Goal: Task Accomplishment & Management: Complete application form

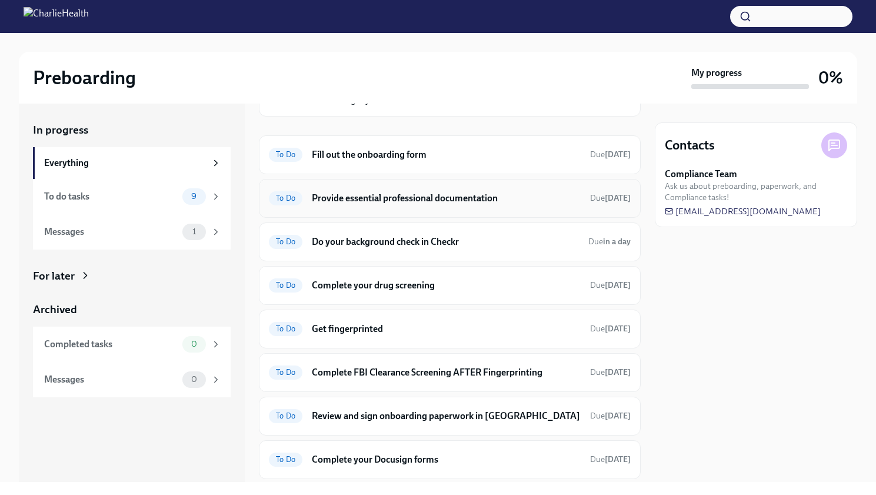
scroll to position [117, 0]
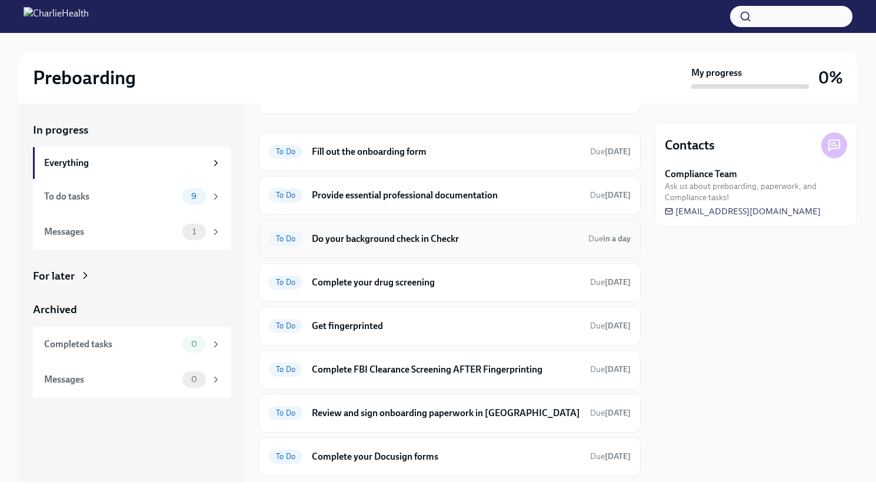
click at [436, 243] on h6 "Do your background check in Checkr" at bounding box center [445, 239] width 267 height 13
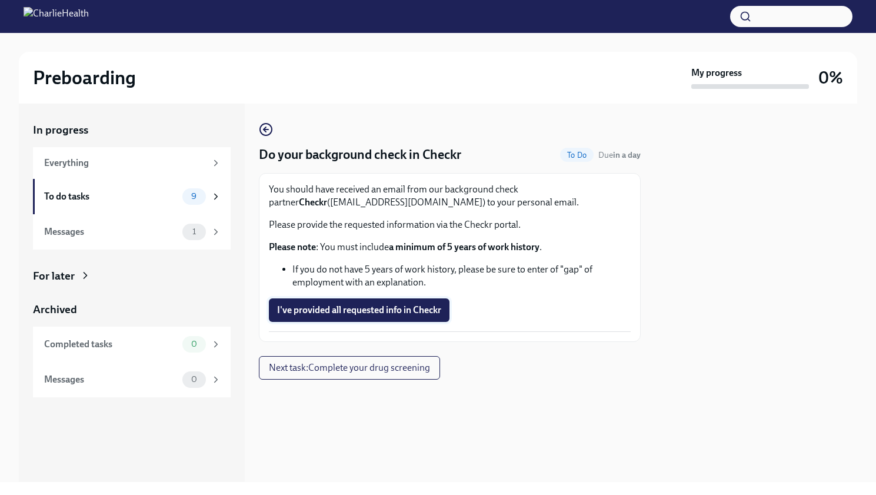
click at [345, 311] on span "I've provided all requested info in Checkr" at bounding box center [359, 310] width 164 height 12
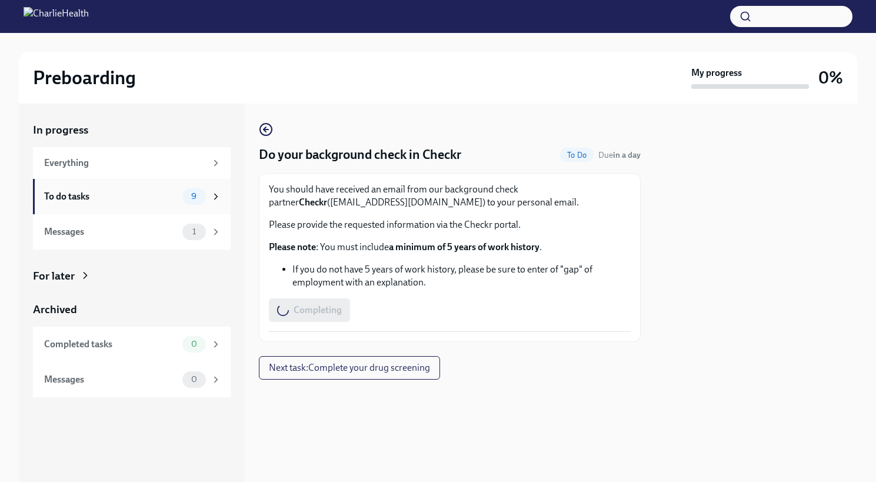
click at [137, 195] on div "To do tasks" at bounding box center [111, 196] width 134 height 13
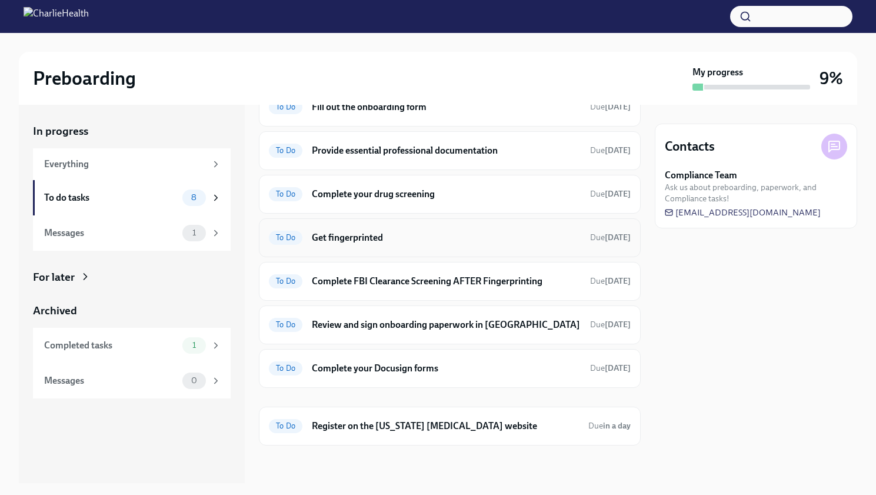
scroll to position [60, 0]
click at [506, 427] on h6 "Register on the [US_STATE] [MEDICAL_DATA] website" at bounding box center [445, 426] width 267 height 13
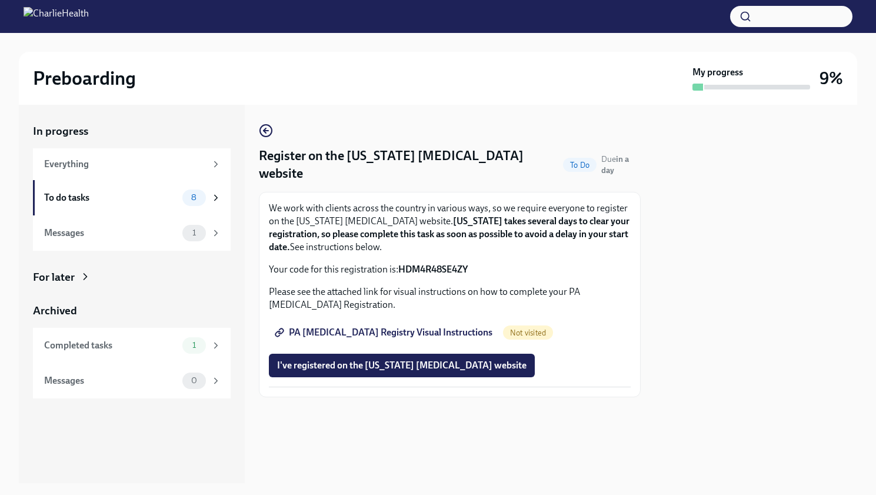
click at [403, 327] on span "PA [MEDICAL_DATA] Registry Visual Instructions" at bounding box center [384, 333] width 215 height 12
drag, startPoint x: 475, startPoint y: 250, endPoint x: 400, endPoint y: 251, distance: 74.8
click at [400, 263] on p "Your code for this registration is: HDM4R48SE4ZY" at bounding box center [450, 269] width 362 height 13
copy p "HDM4R48SE4ZY"
click at [418, 327] on span "PA [MEDICAL_DATA] Registry Visual Instructions" at bounding box center [384, 333] width 215 height 12
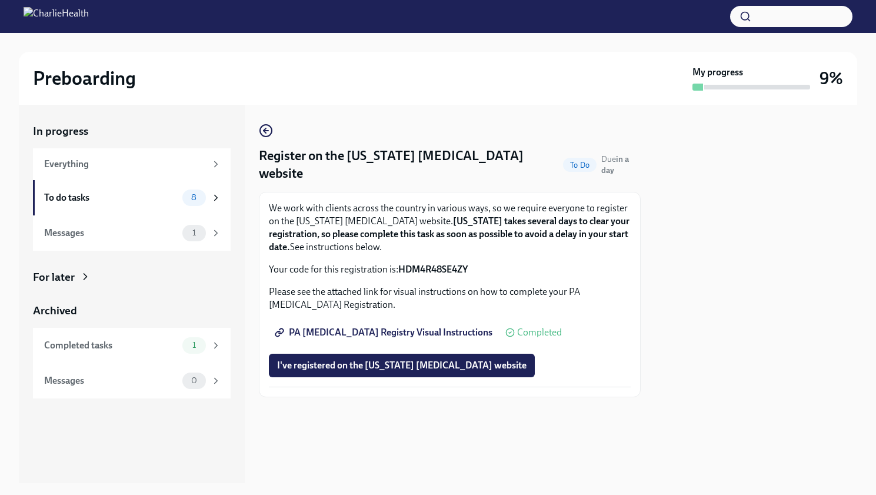
click at [387, 327] on span "PA [MEDICAL_DATA] Registry Visual Instructions" at bounding box center [384, 333] width 215 height 12
click at [444, 403] on div at bounding box center [450, 416] width 382 height 38
click at [125, 196] on div "To do tasks" at bounding box center [111, 197] width 134 height 13
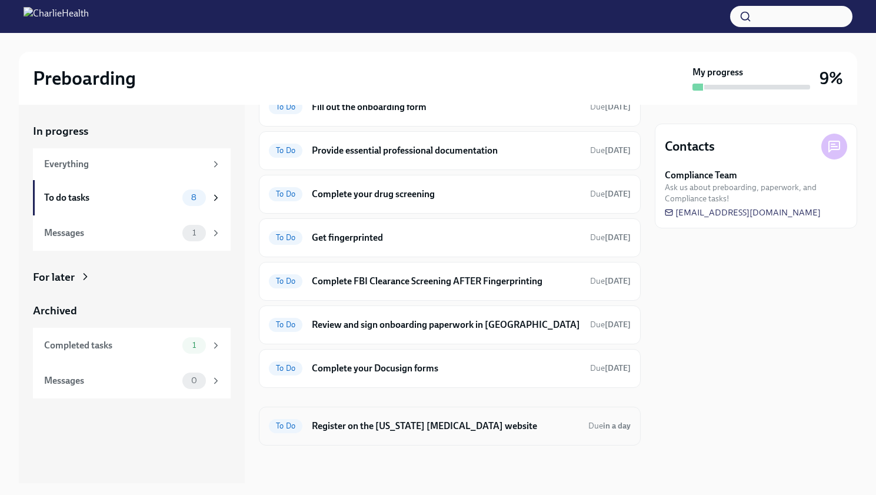
scroll to position [60, 0]
click at [782, 213] on span "[EMAIL_ADDRESS][DOMAIN_NAME]" at bounding box center [743, 213] width 156 height 12
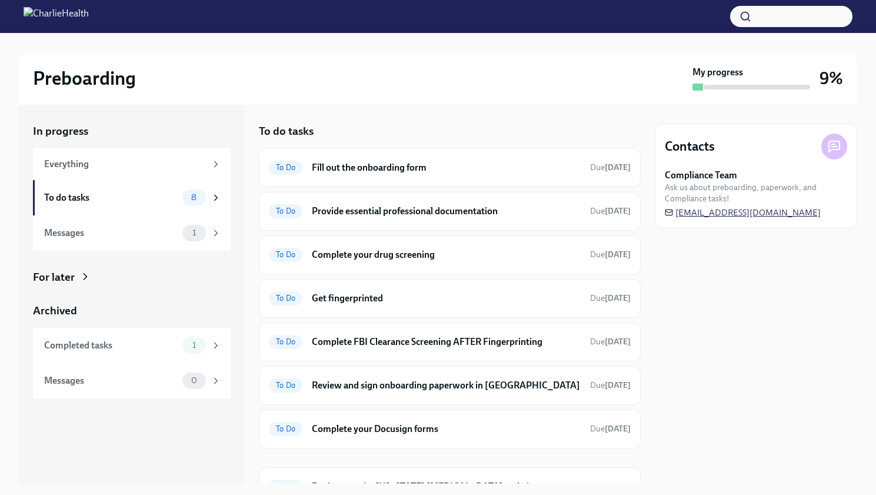
scroll to position [0, 0]
click at [356, 165] on h6 "Fill out the onboarding form" at bounding box center [446, 167] width 269 height 13
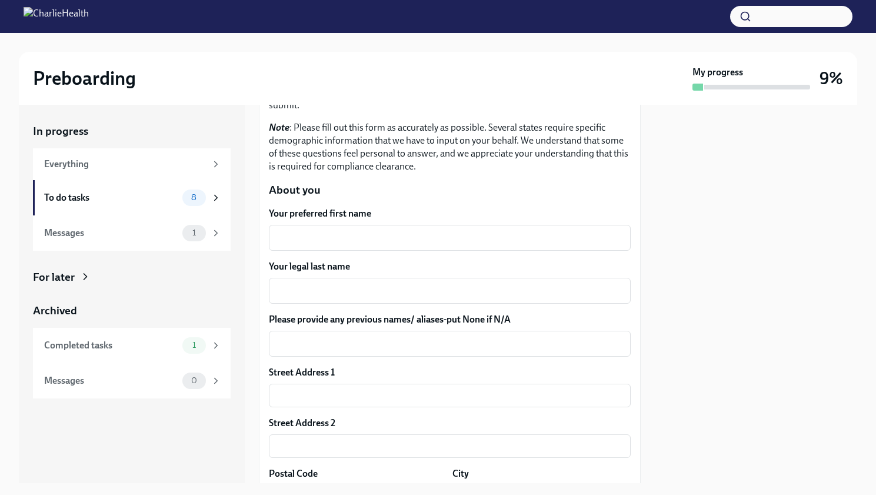
scroll to position [124, 0]
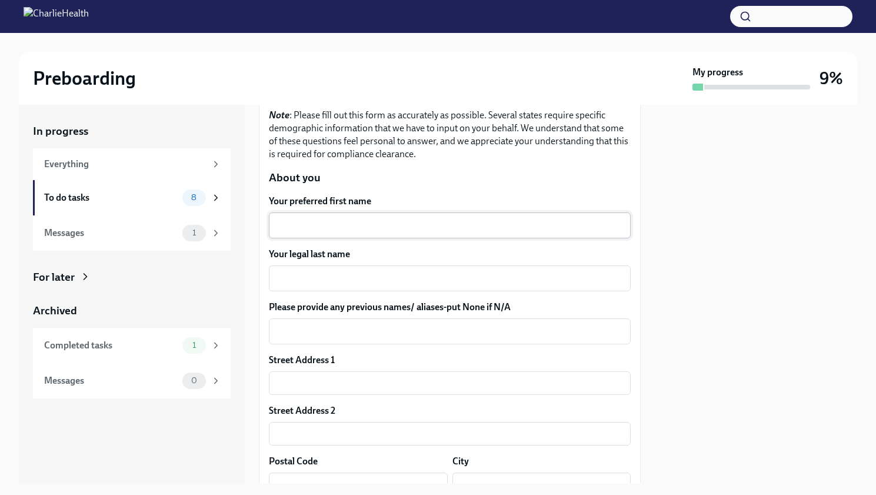
click at [354, 225] on textarea "Your preferred first name" at bounding box center [450, 225] width 348 height 14
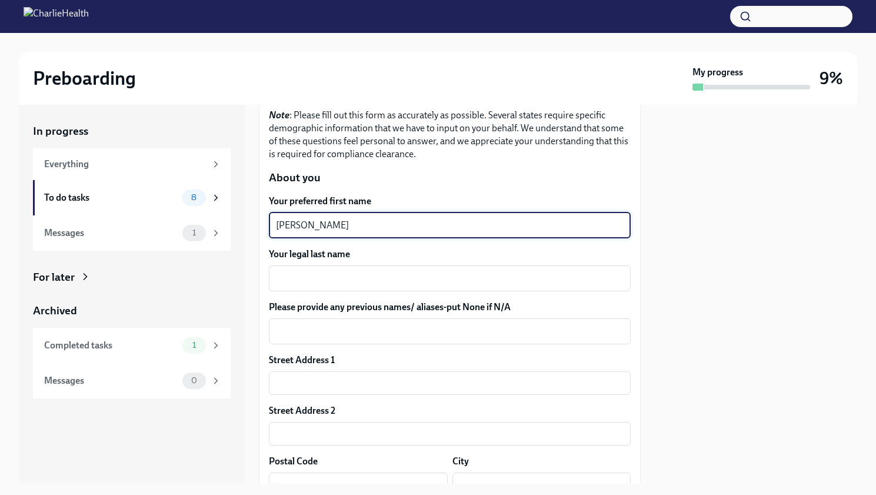
type textarea "[PERSON_NAME]"
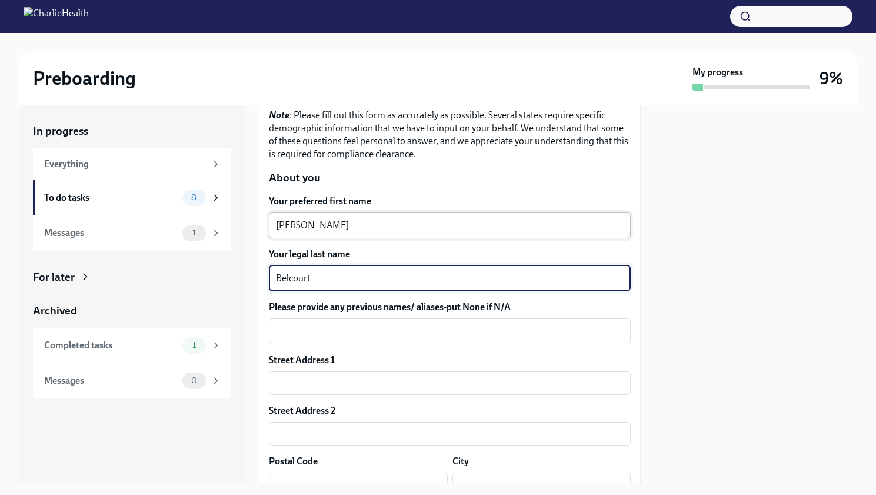
type textarea "Belcourt"
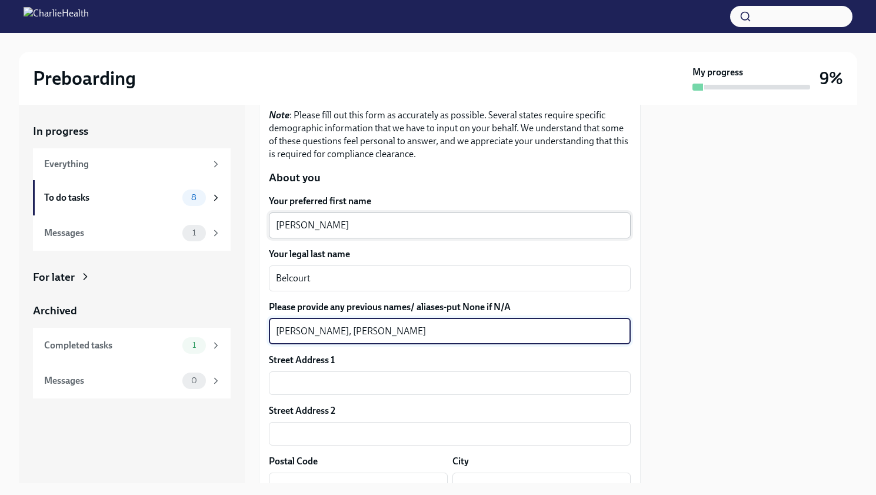
type textarea "[PERSON_NAME], [PERSON_NAME]"
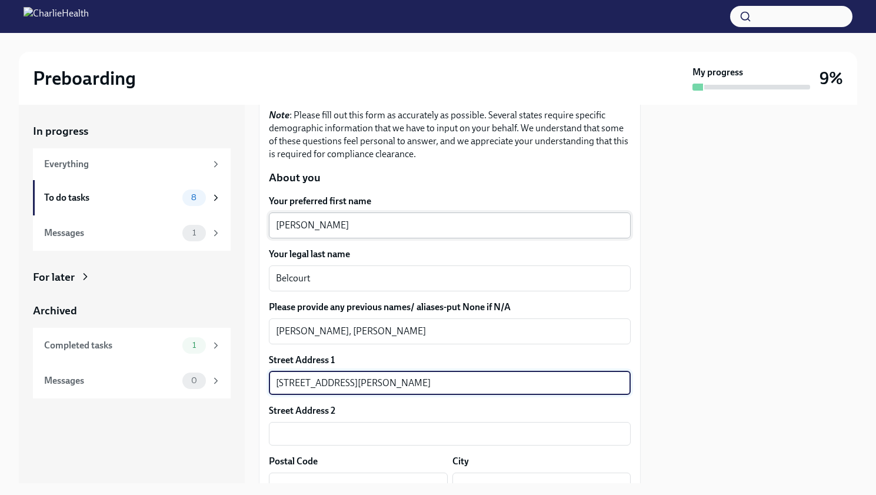
type input "[STREET_ADDRESS][PERSON_NAME]"
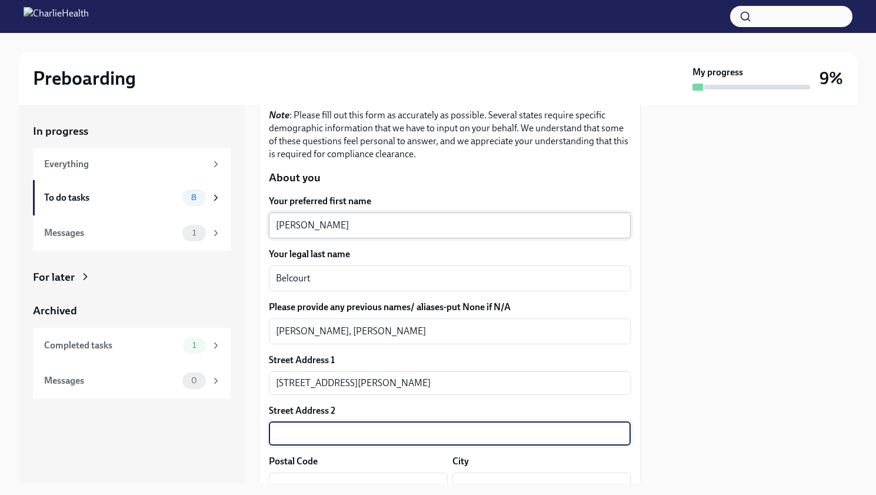
scroll to position [130, 0]
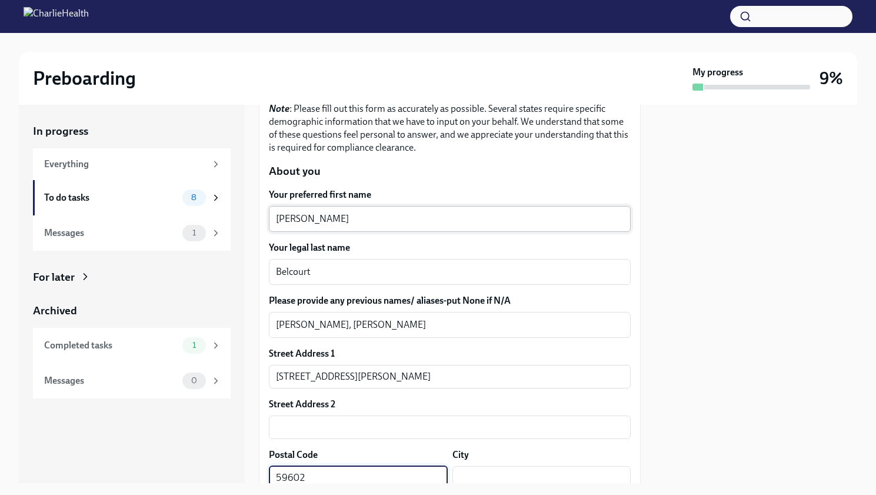
type input "59602"
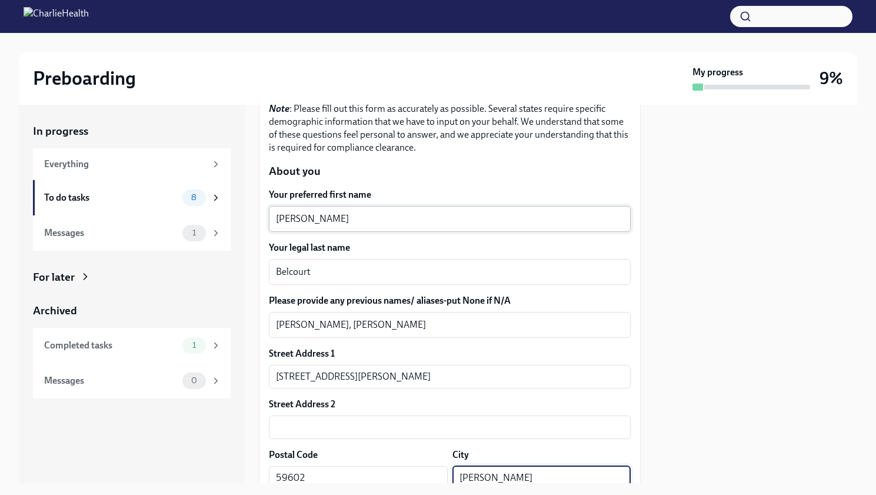
type input "[PERSON_NAME]"
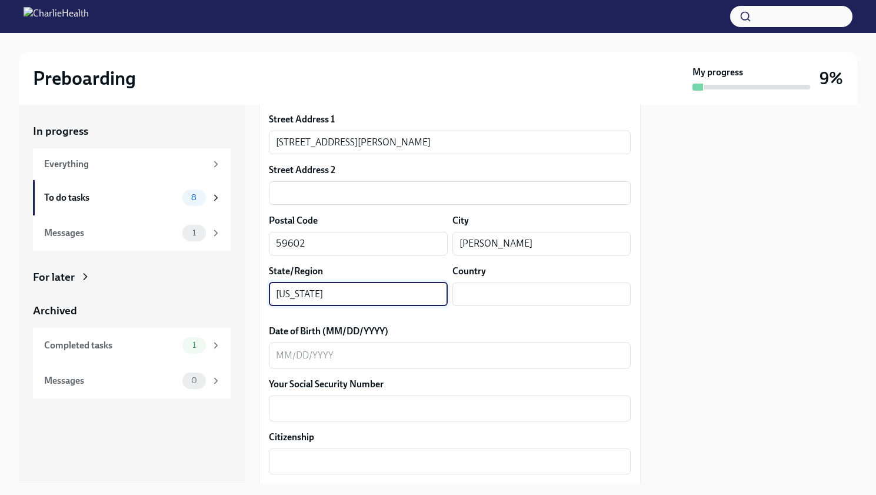
type input "[US_STATE]"
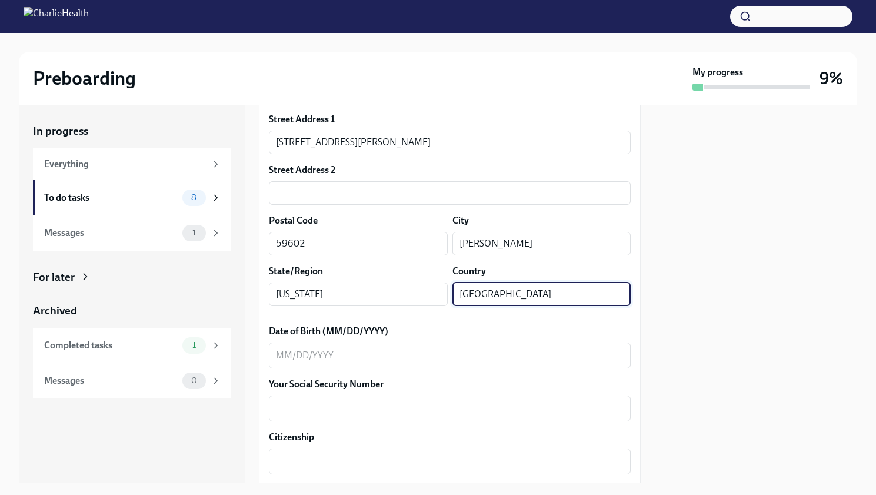
type input "[GEOGRAPHIC_DATA]"
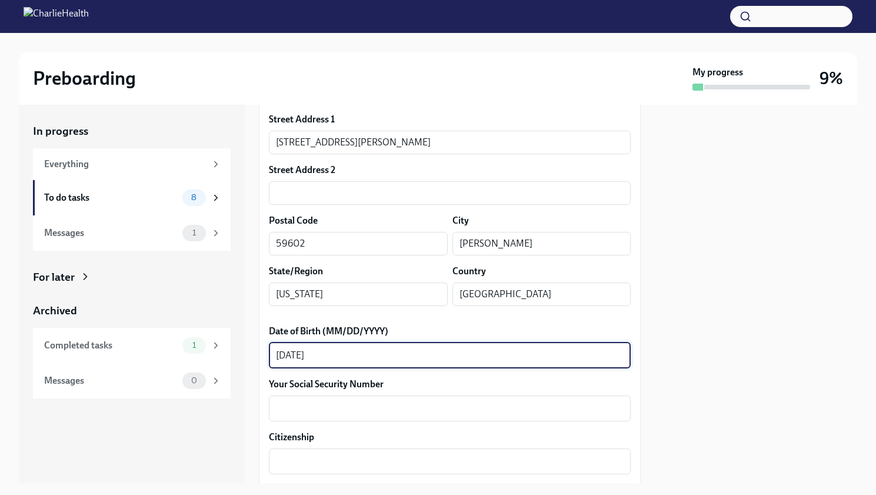
type textarea "[DATE]"
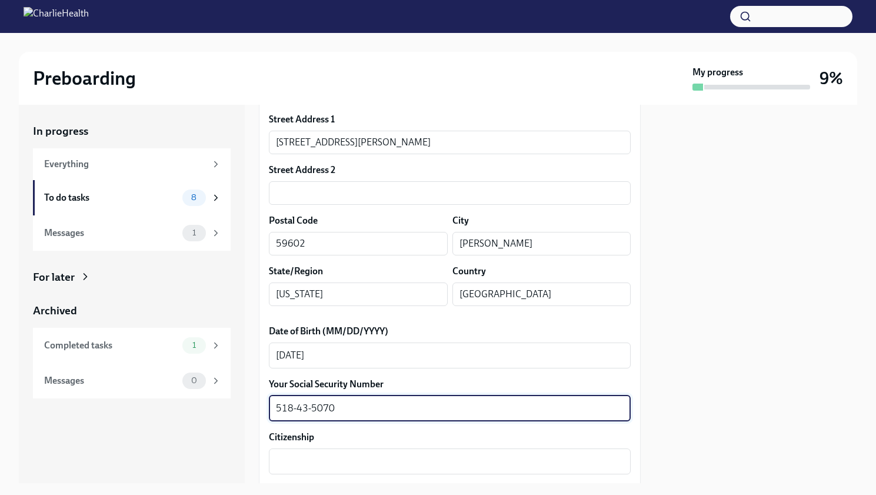
type textarea "518-43-5070"
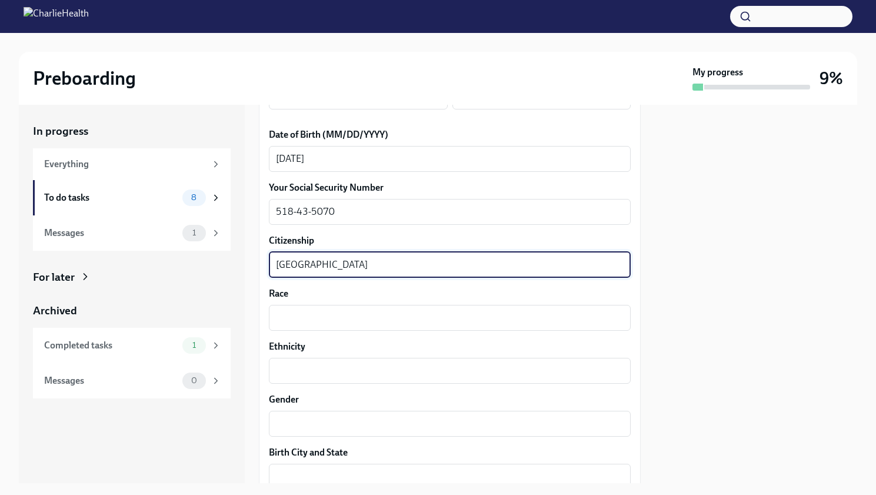
scroll to position [593, 0]
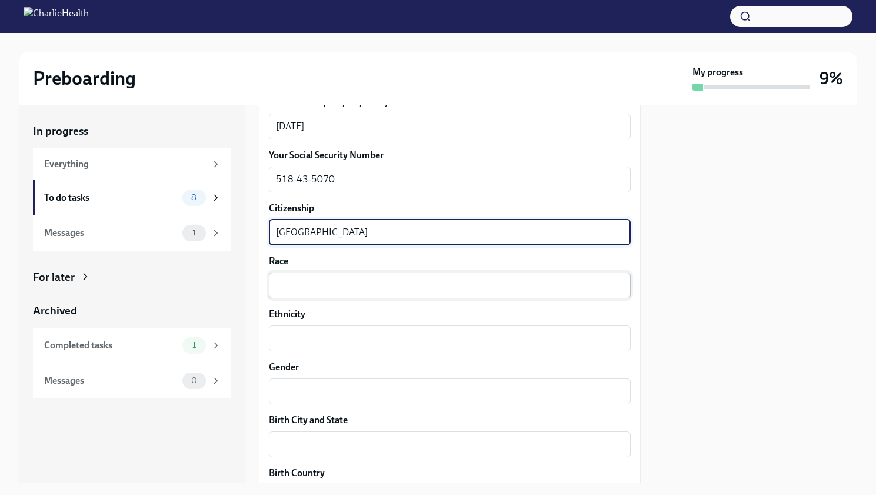
type textarea "[GEOGRAPHIC_DATA]"
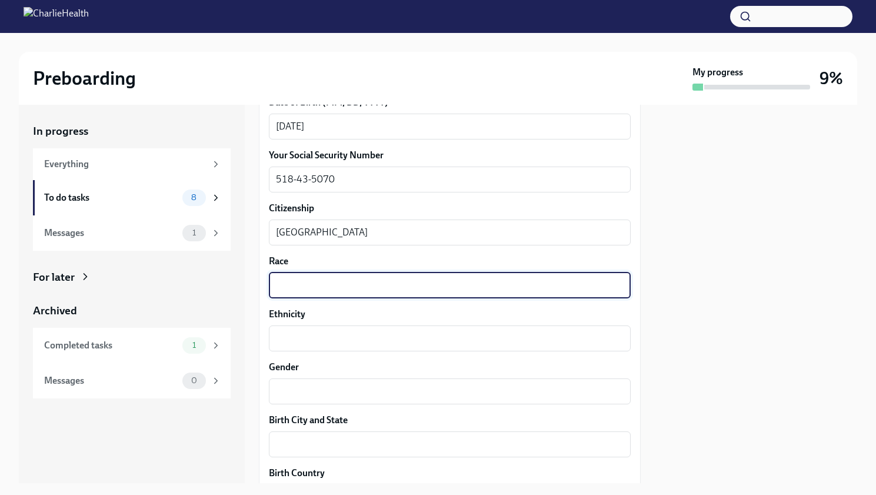
click at [302, 288] on textarea "Race" at bounding box center [450, 285] width 348 height 14
type textarea "W"
type textarea "Caucasian"
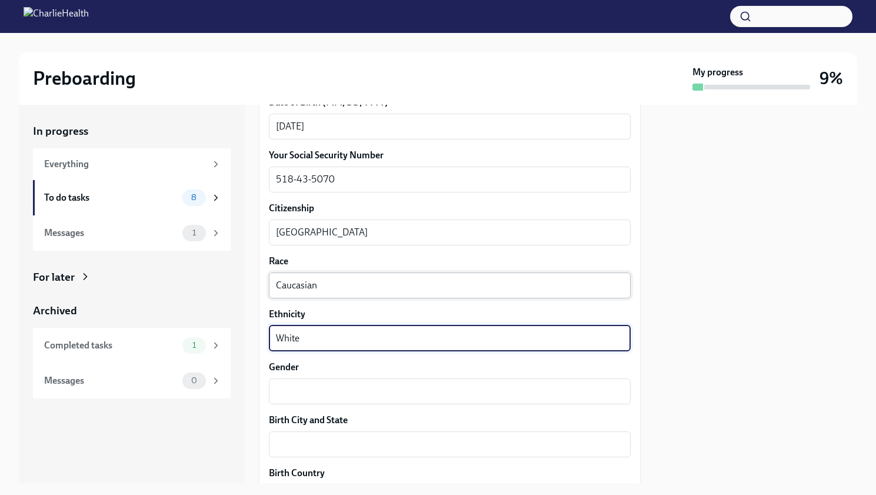
type textarea "White"
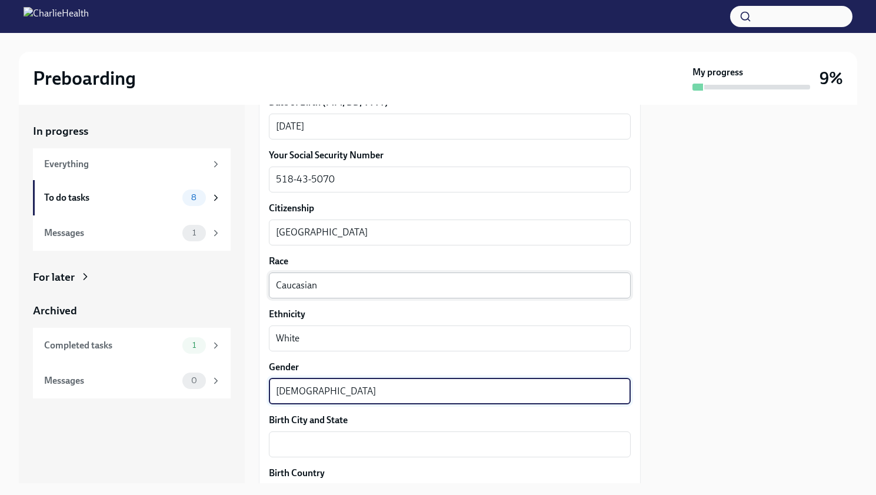
type textarea "[DEMOGRAPHIC_DATA]"
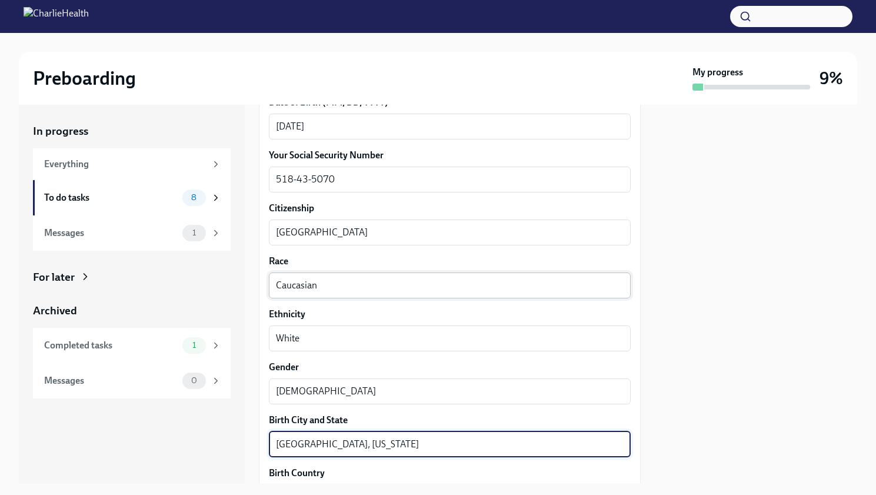
type textarea "[GEOGRAPHIC_DATA], [US_STATE]"
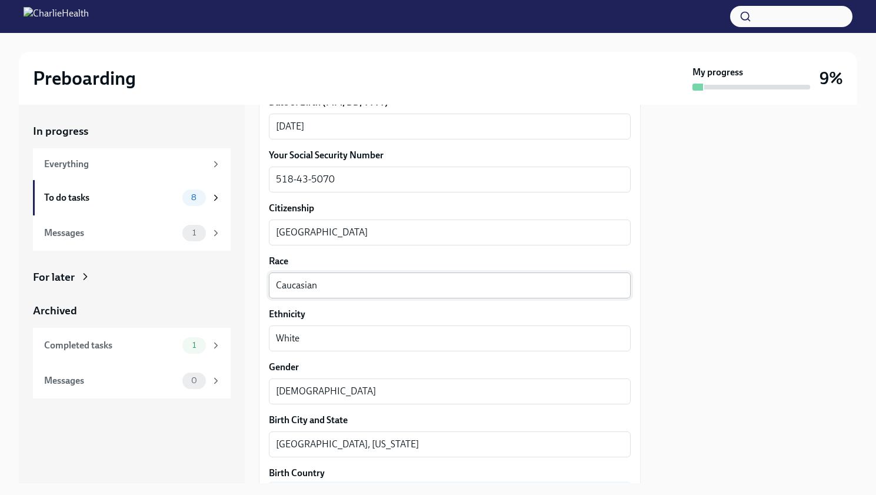
scroll to position [796, 0]
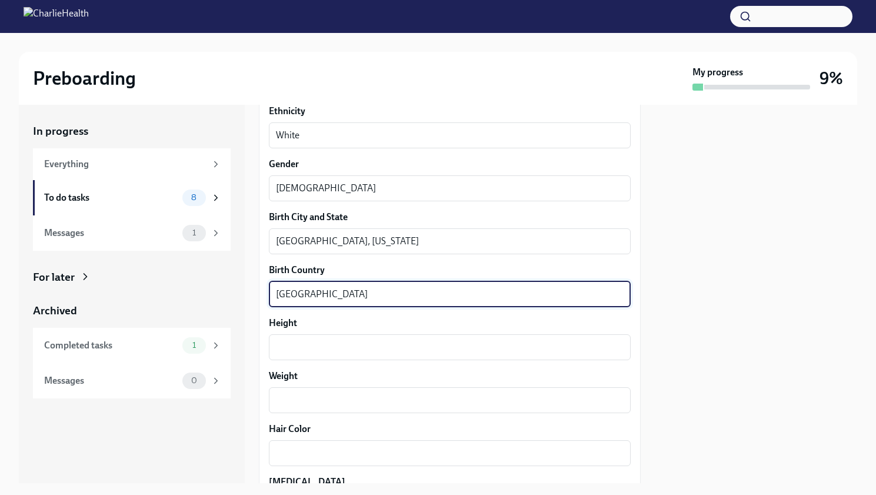
type textarea "[GEOGRAPHIC_DATA]"
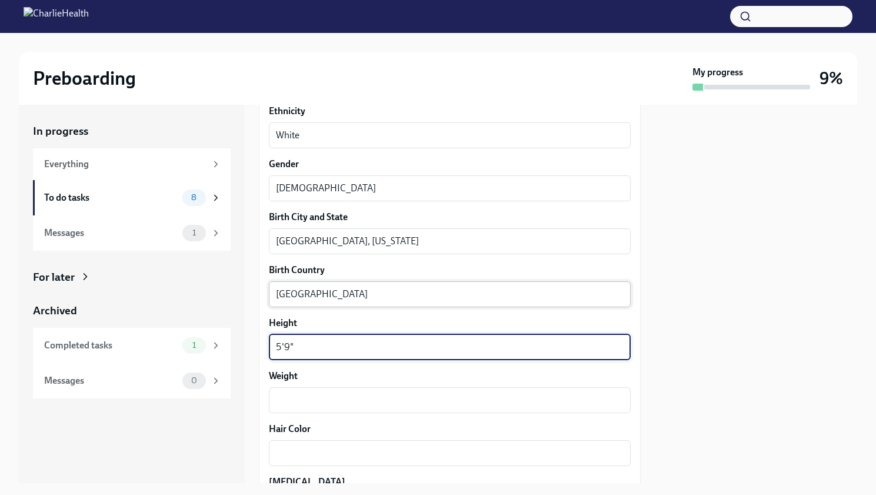
type textarea "5'9""
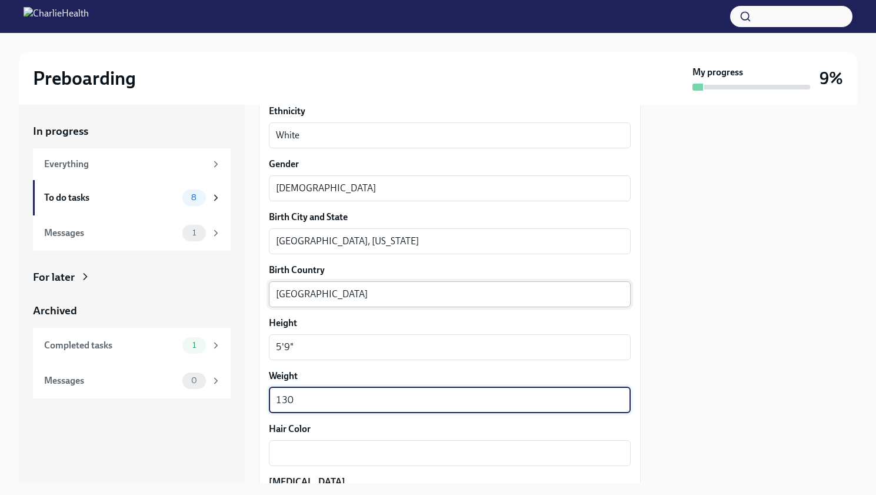
type textarea "130"
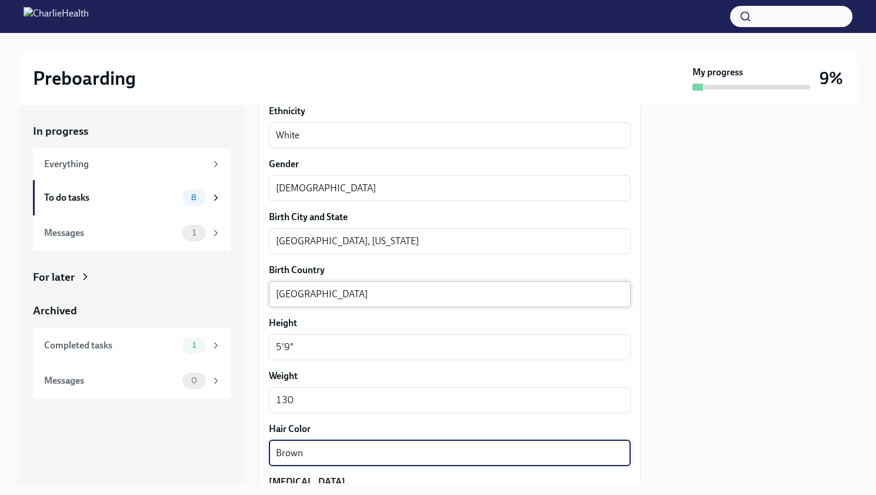
type textarea "Brown"
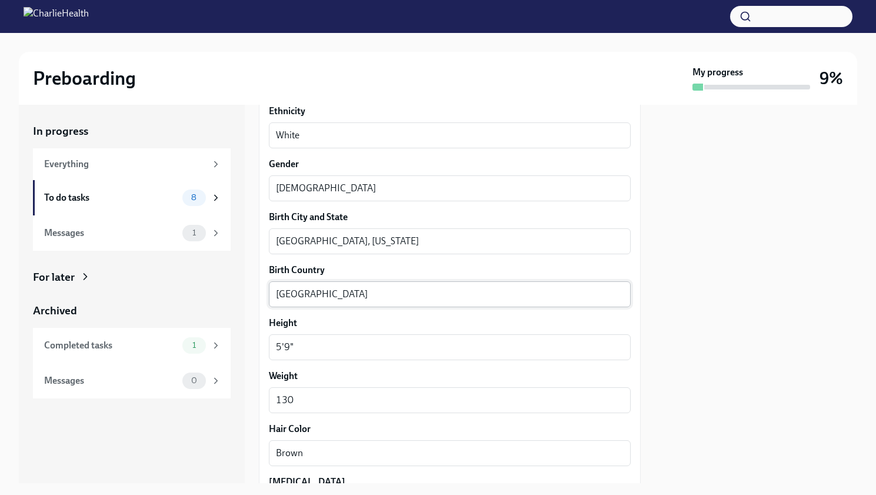
scroll to position [1008, 0]
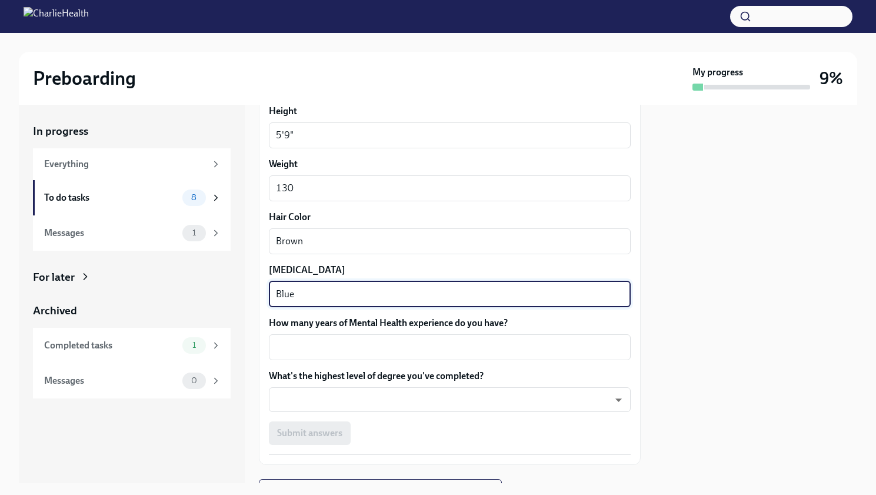
type textarea "Blue"
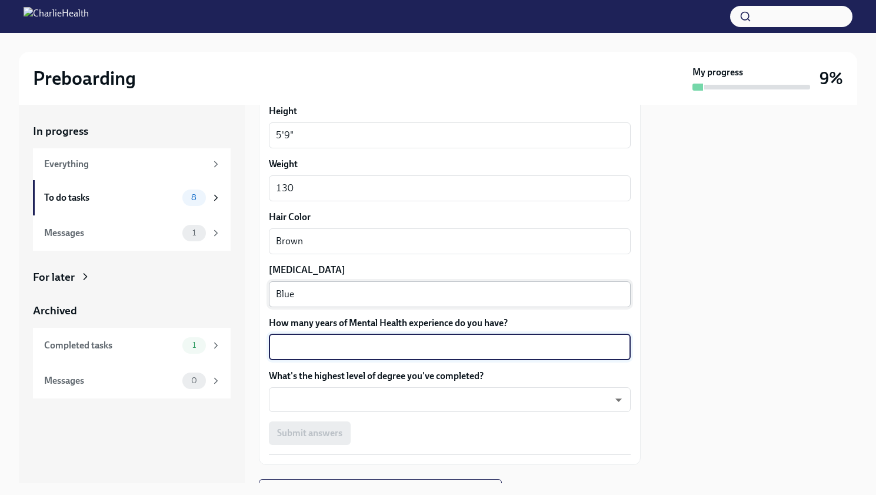
type textarea "1"
type textarea "2"
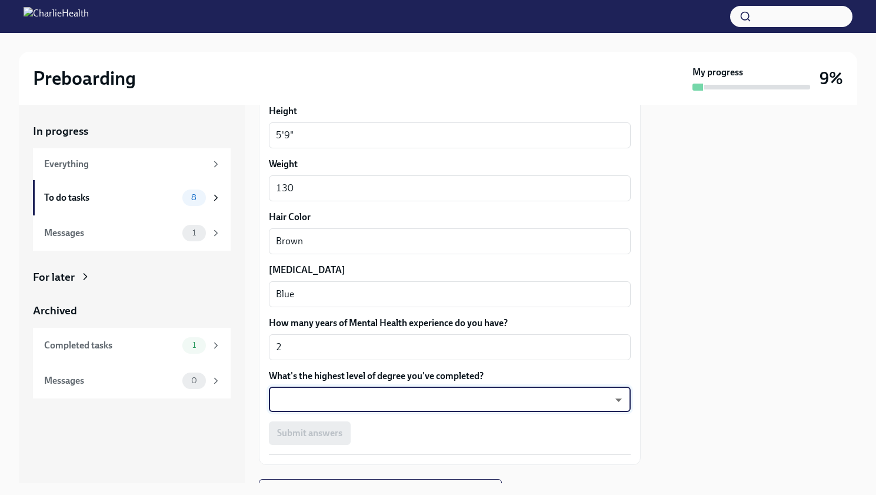
click at [496, 405] on body "Preboarding My progress 9% In progress Everything To do tasks 8 Messages 1 For …" at bounding box center [438, 247] width 876 height 495
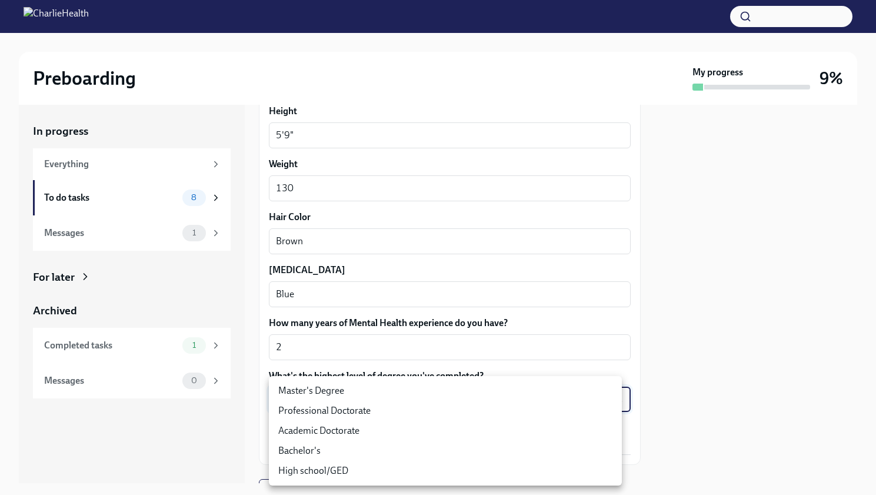
click at [334, 390] on li "Master's Degree" at bounding box center [445, 391] width 353 height 20
type input "2vBr-ghkD"
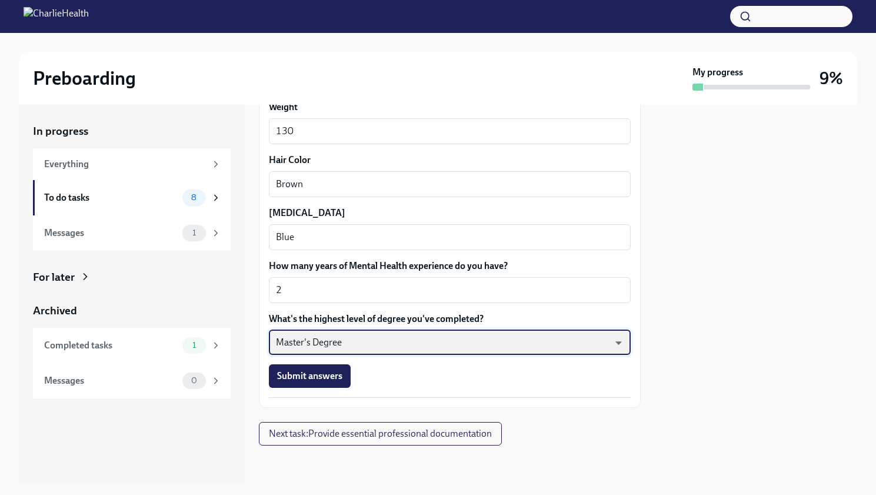
scroll to position [1065, 0]
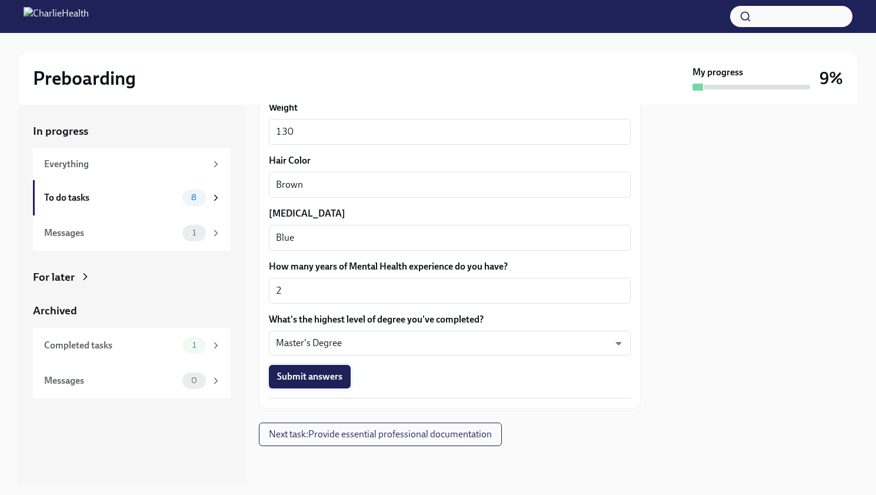
click at [318, 377] on span "Submit answers" at bounding box center [309, 377] width 65 height 12
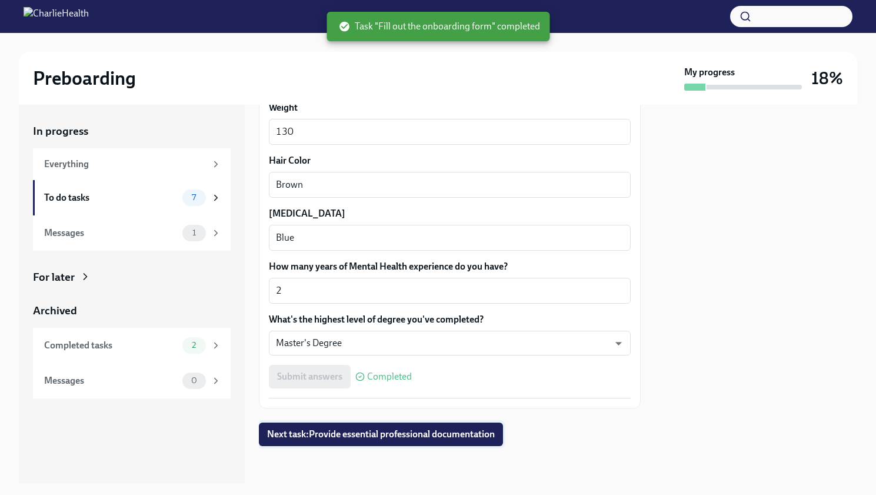
click at [371, 432] on span "Next task : Provide essential professional documentation" at bounding box center [381, 435] width 228 height 12
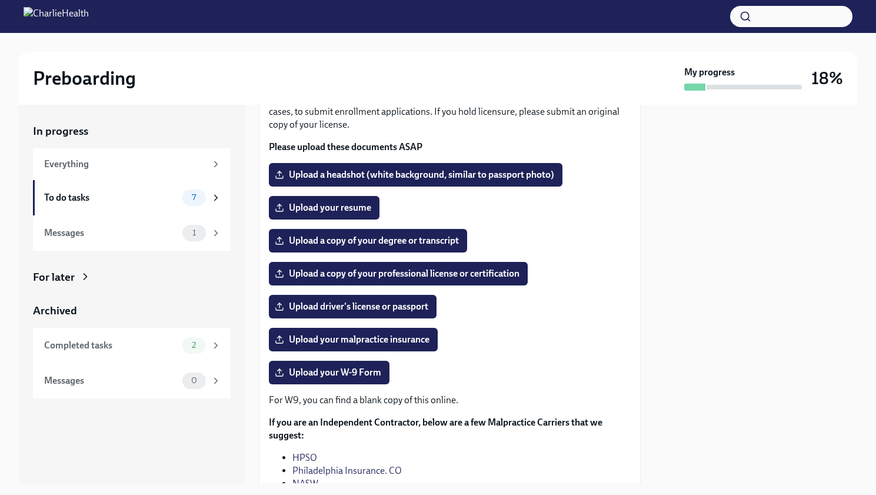
scroll to position [93, 0]
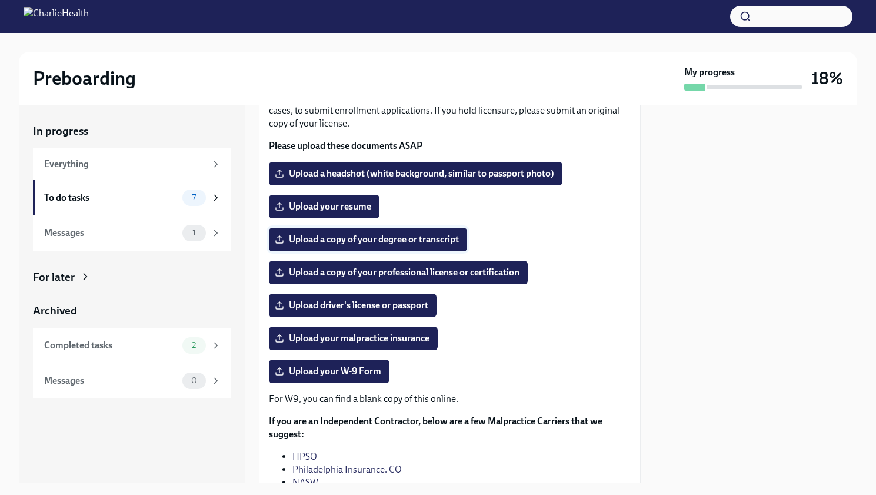
click at [367, 237] on span "Upload a copy of your degree or transcript" at bounding box center [368, 240] width 182 height 12
click at [0, 0] on input "Upload a copy of your degree or transcript" at bounding box center [0, 0] width 0 height 0
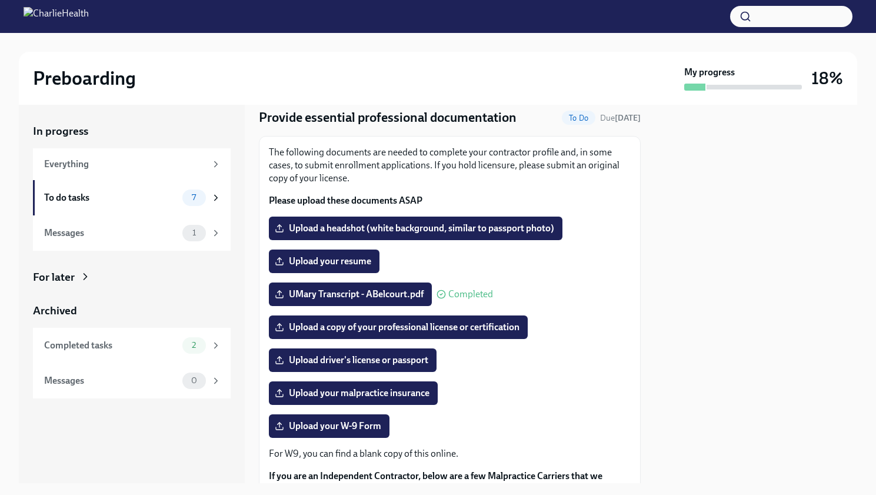
scroll to position [36, 0]
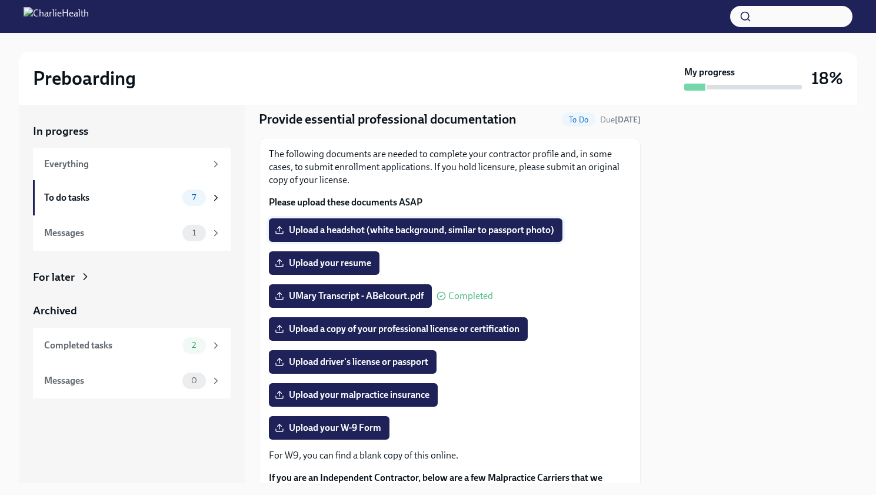
click at [458, 228] on span "Upload a headshot (white background, similar to passport photo)" at bounding box center [415, 230] width 277 height 12
click at [0, 0] on input "Upload a headshot (white background, similar to passport photo)" at bounding box center [0, 0] width 0 height 0
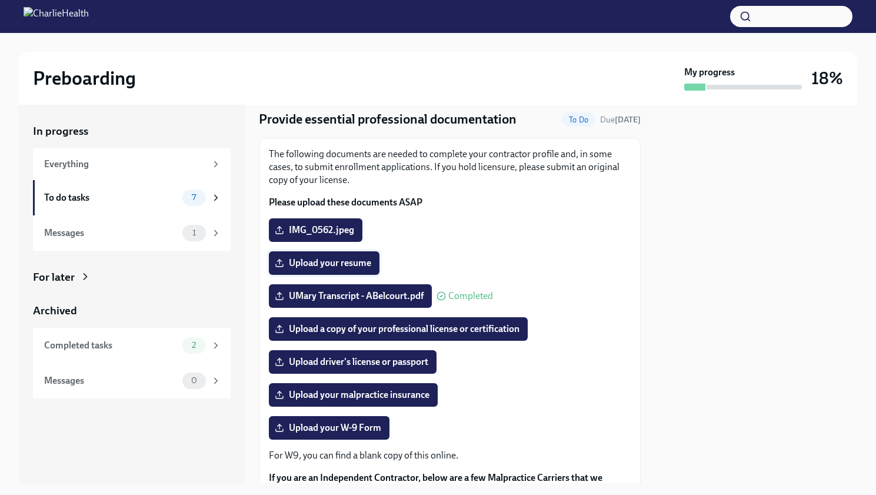
click at [350, 263] on span "Upload your resume" at bounding box center [324, 263] width 94 height 12
click at [0, 0] on input "Upload your resume" at bounding box center [0, 0] width 0 height 0
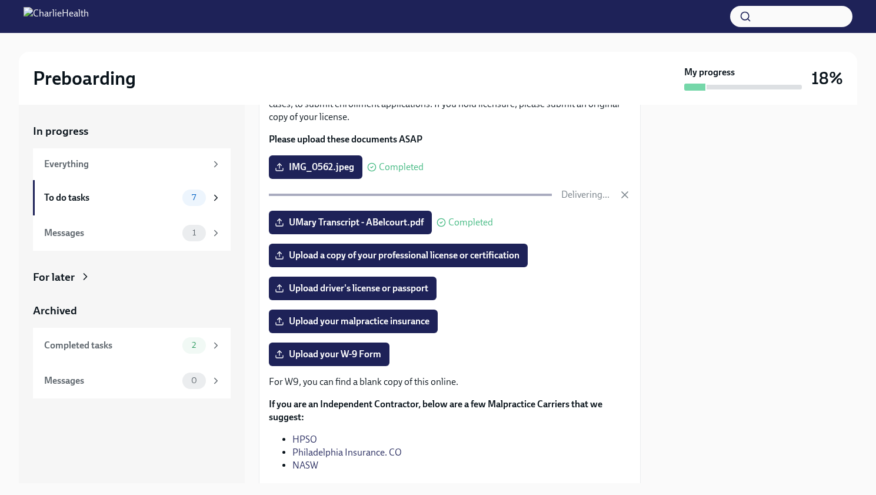
scroll to position [101, 0]
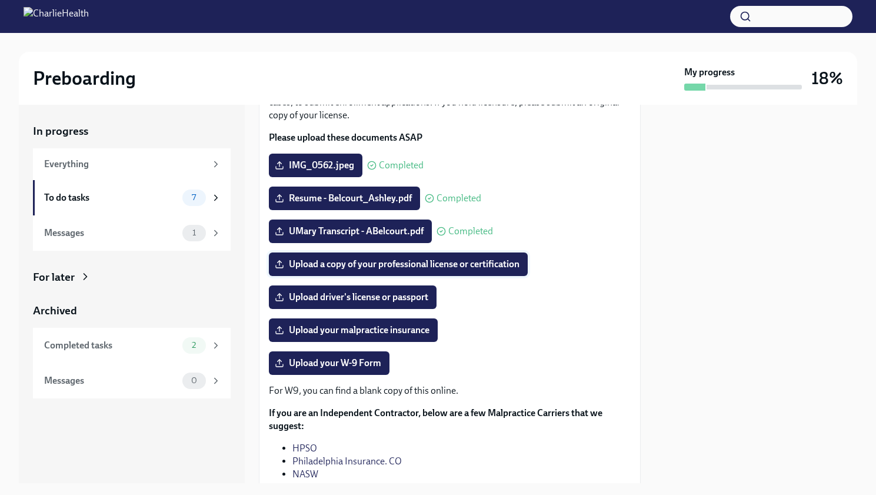
click at [402, 265] on span "Upload a copy of your professional license or certification" at bounding box center [398, 264] width 243 height 12
click at [0, 0] on input "Upload a copy of your professional license or certification" at bounding box center [0, 0] width 0 height 0
click at [361, 328] on span "Upload your malpractice insurance" at bounding box center [353, 330] width 152 height 12
click at [0, 0] on input "Upload your malpractice insurance" at bounding box center [0, 0] width 0 height 0
click at [379, 331] on span "Upload your malpractice insurance" at bounding box center [353, 330] width 152 height 12
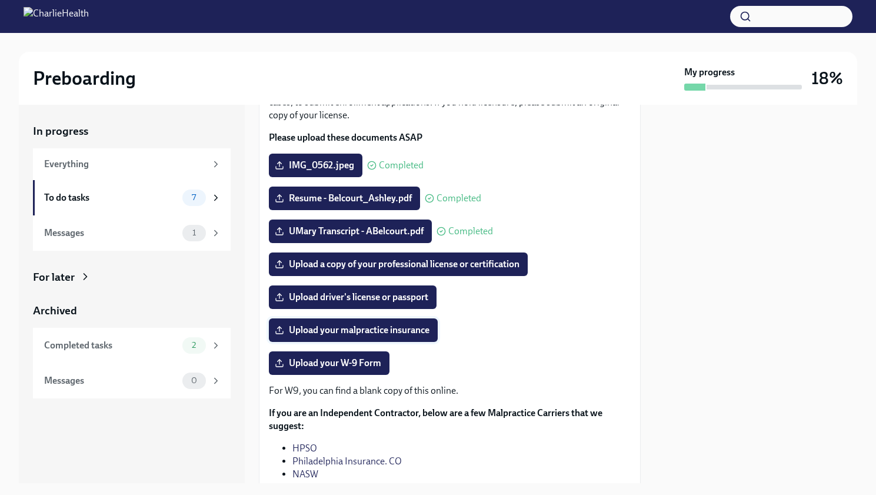
click at [0, 0] on input "Upload your malpractice insurance" at bounding box center [0, 0] width 0 height 0
click at [466, 264] on span "Upload a copy of your professional license or certification" at bounding box center [398, 264] width 243 height 12
click at [0, 0] on input "Upload a copy of your professional license or certification" at bounding box center [0, 0] width 0 height 0
click at [403, 296] on span "Upload driver's license or passport" at bounding box center [352, 297] width 151 height 12
click at [0, 0] on input "Upload driver's license or passport" at bounding box center [0, 0] width 0 height 0
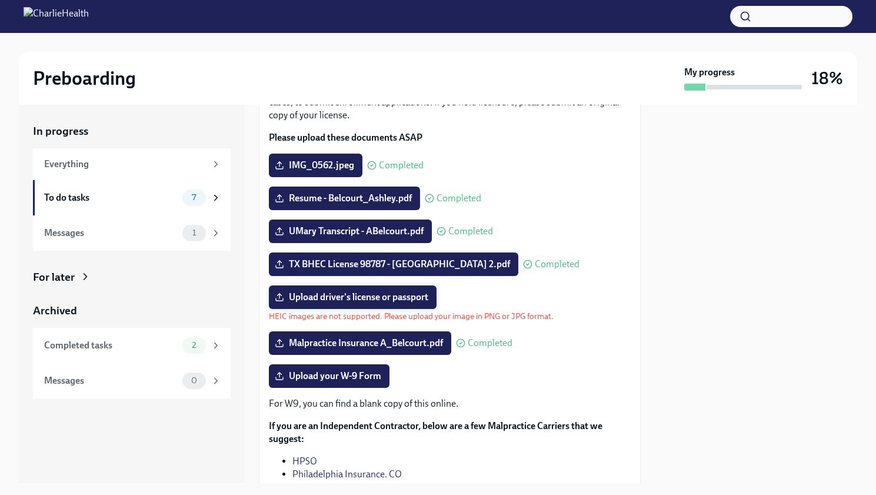
click at [354, 300] on span "Upload driver's license or passport" at bounding box center [352, 297] width 151 height 12
click at [0, 0] on input "Upload driver's license or passport" at bounding box center [0, 0] width 0 height 0
click at [367, 296] on span "Upload driver's license or passport" at bounding box center [352, 297] width 151 height 12
click at [0, 0] on input "Upload driver's license or passport" at bounding box center [0, 0] width 0 height 0
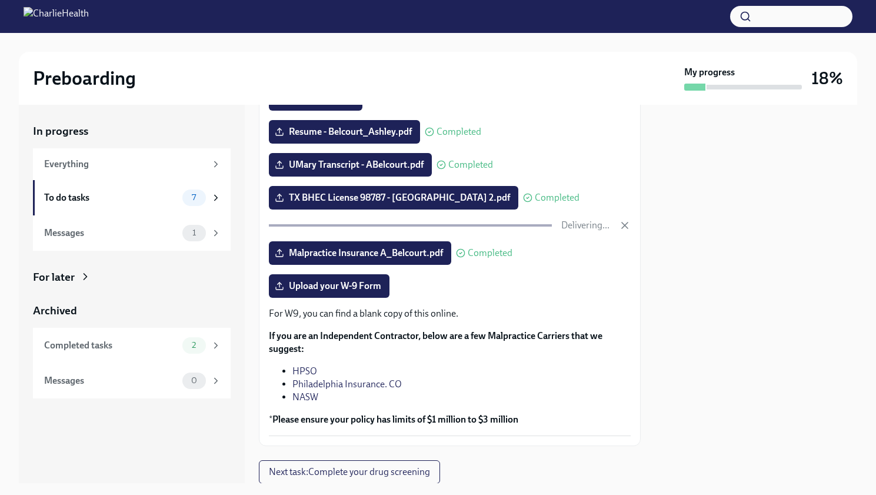
scroll to position [180, 0]
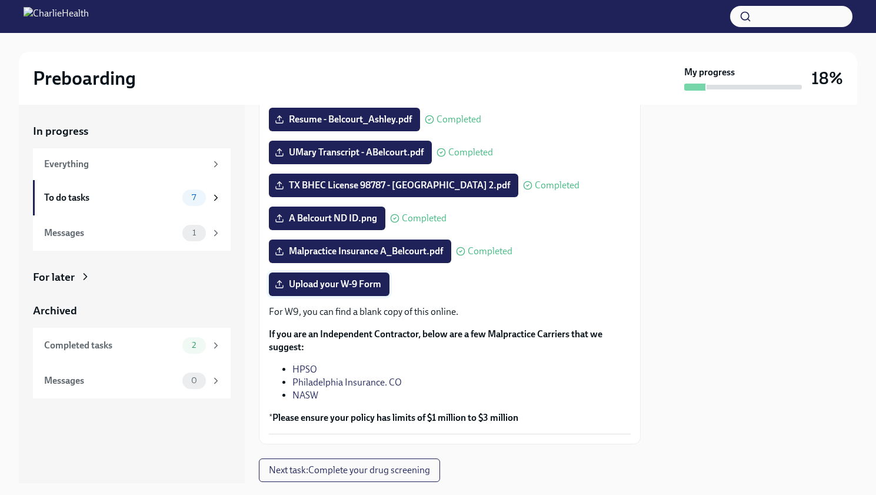
click at [331, 283] on span "Upload your W-9 Form" at bounding box center [329, 284] width 104 height 12
click at [0, 0] on input "Upload your W-9 Form" at bounding box center [0, 0] width 0 height 0
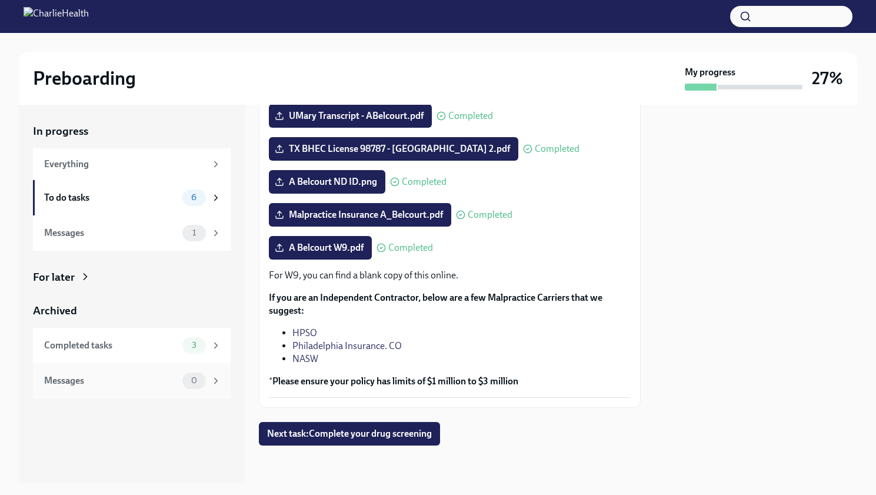
scroll to position [217, 0]
click at [101, 194] on div "To do tasks" at bounding box center [111, 197] width 134 height 13
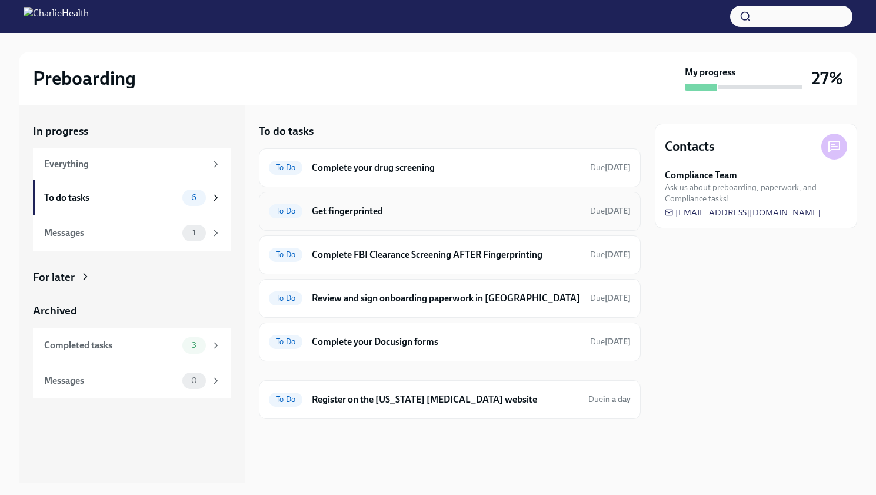
click at [358, 217] on h6 "Get fingerprinted" at bounding box center [446, 211] width 269 height 13
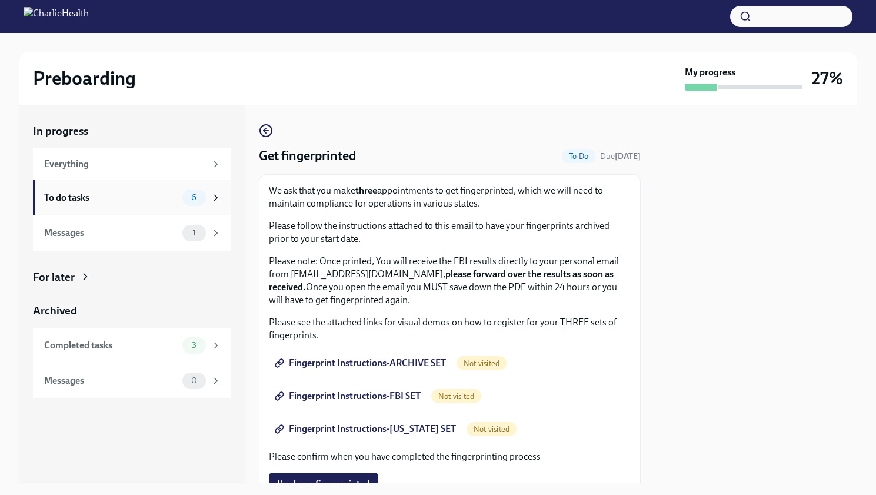
click at [124, 201] on div "To do tasks" at bounding box center [111, 197] width 134 height 13
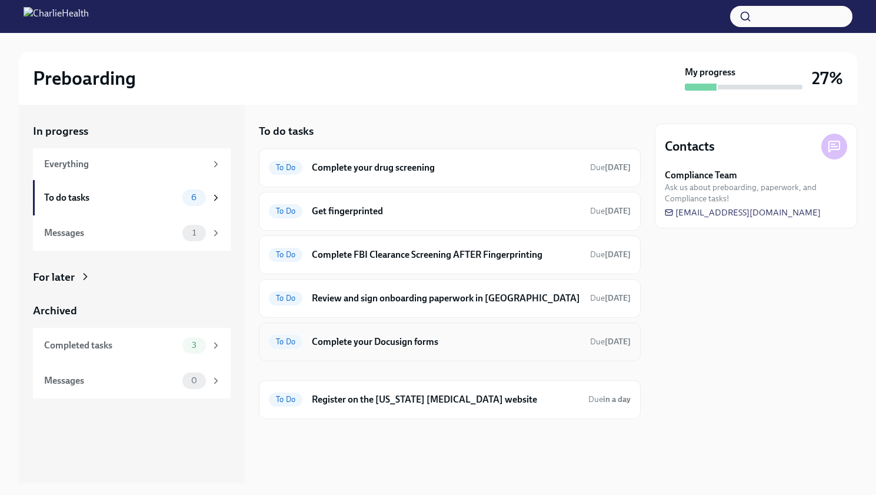
click at [498, 333] on div "To Do Complete your Docusign forms Due [DATE]" at bounding box center [450, 342] width 362 height 19
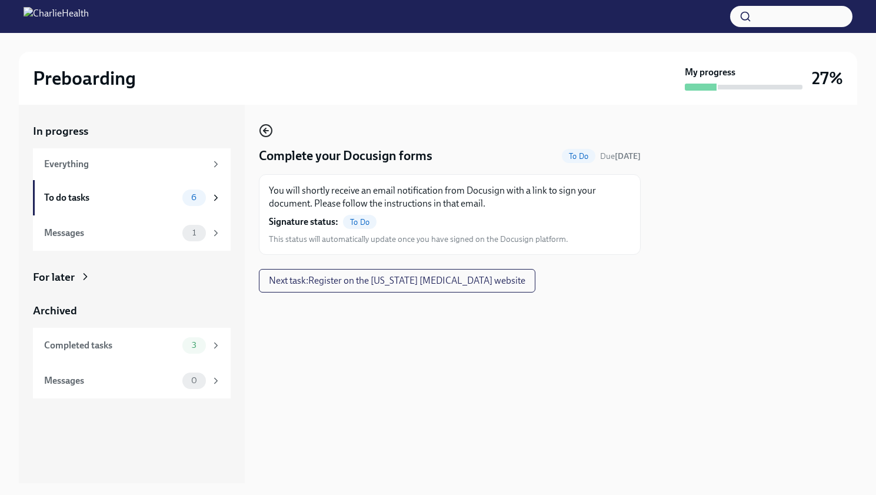
click at [265, 130] on icon "button" at bounding box center [265, 130] width 2 height 5
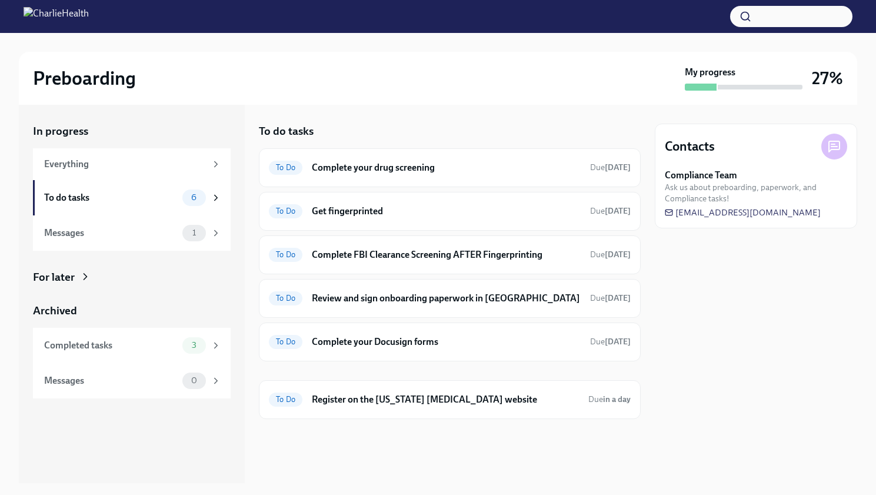
click at [420, 122] on div "To do tasks To Do Complete your drug screening Due [DATE] To Do Get fingerprint…" at bounding box center [450, 294] width 382 height 379
click at [429, 208] on h6 "Get fingerprinted" at bounding box center [446, 211] width 269 height 13
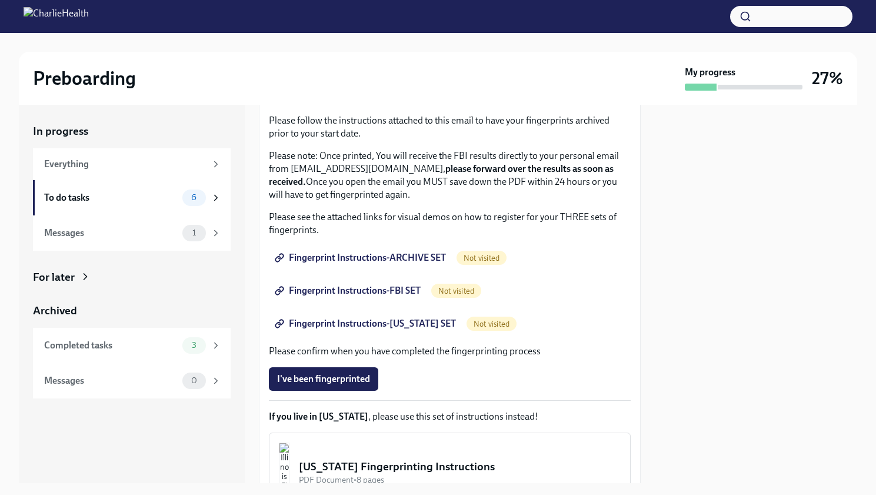
scroll to position [115, 0]
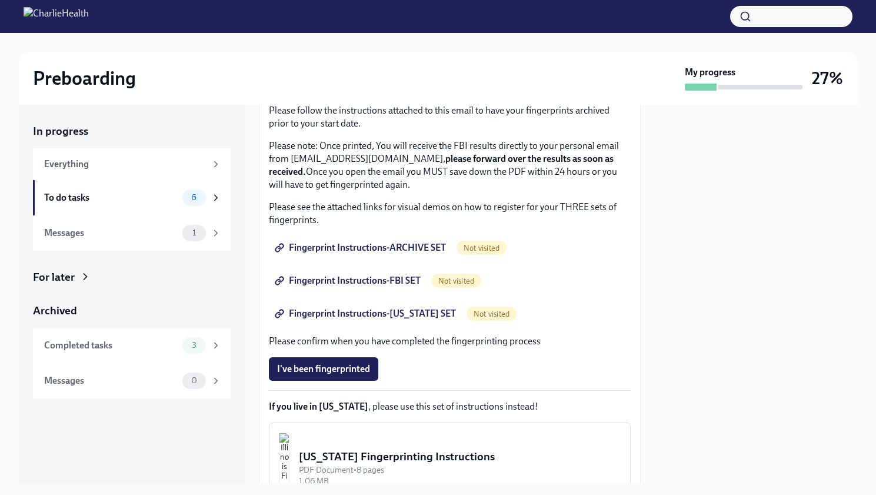
click at [393, 246] on span "Fingerprint Instructions-ARCHIVE SET" at bounding box center [361, 248] width 169 height 12
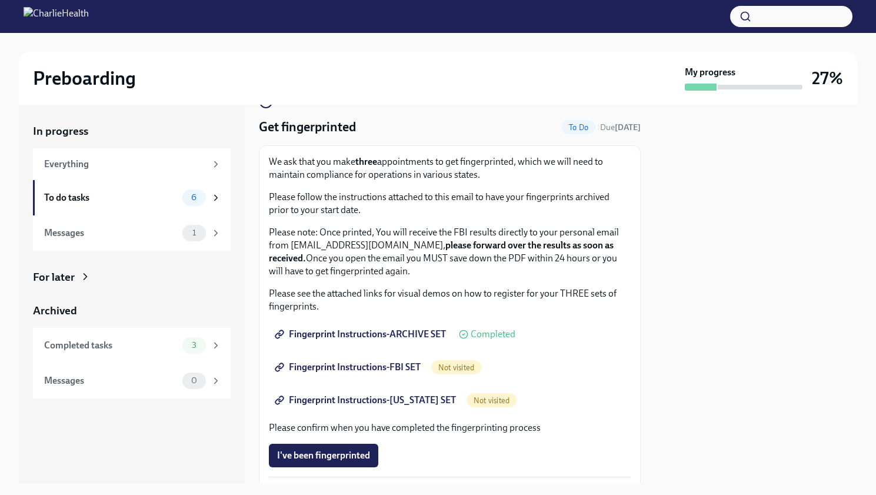
scroll to position [37, 0]
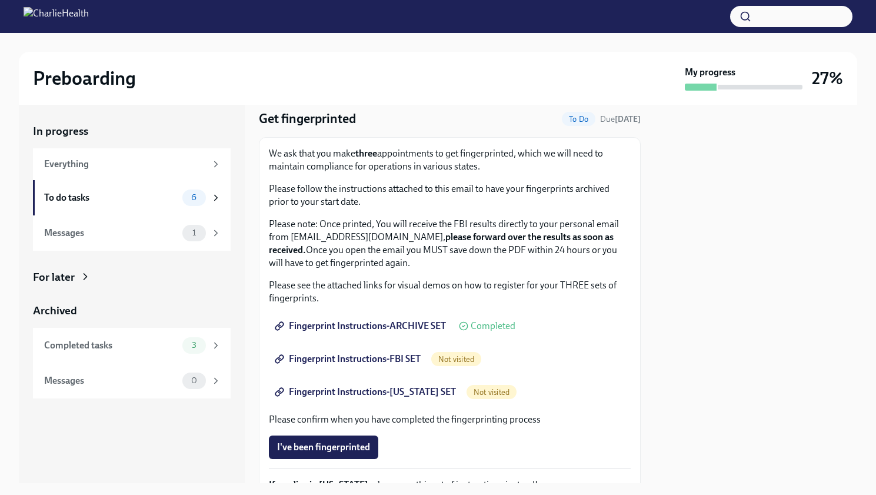
click at [366, 361] on span "Fingerprint Instructions-FBI SET" at bounding box center [349, 359] width 144 height 12
click at [417, 394] on span "Fingerprint Instructions-[US_STATE] SET" at bounding box center [366, 392] width 179 height 12
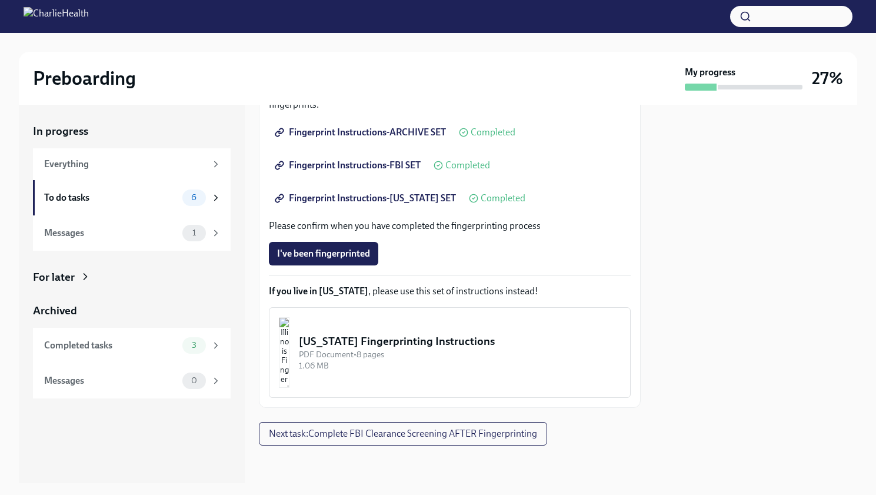
scroll to position [231, 0]
click at [115, 191] on div "To do tasks" at bounding box center [111, 197] width 134 height 13
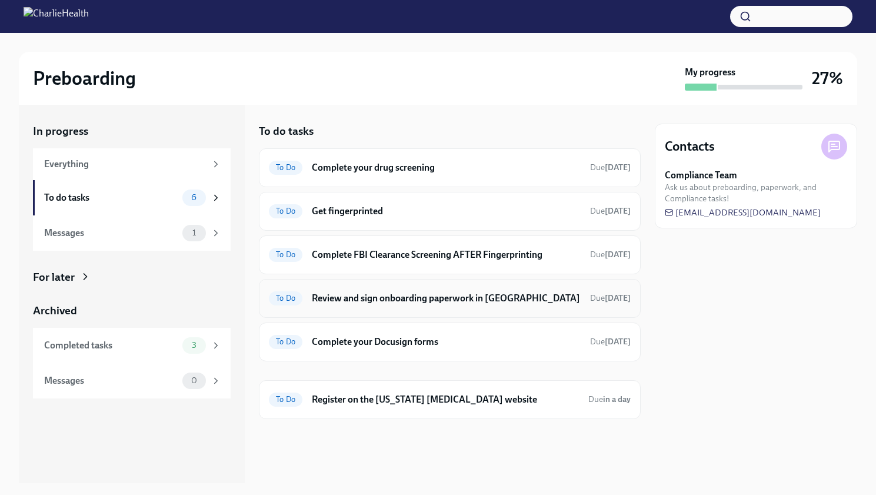
click at [390, 300] on h6 "Review and sign onboarding paperwork in [GEOGRAPHIC_DATA]" at bounding box center [446, 298] width 269 height 13
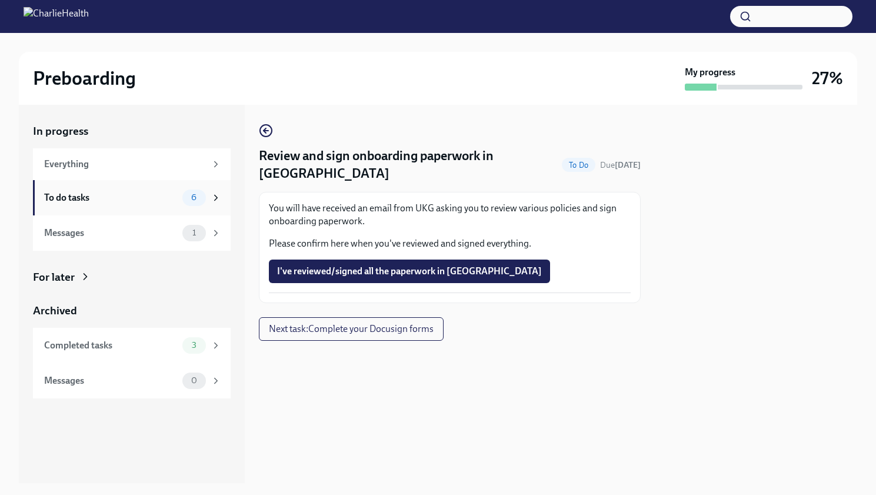
click at [95, 195] on div "To do tasks" at bounding box center [111, 197] width 134 height 13
